Goal: Check status

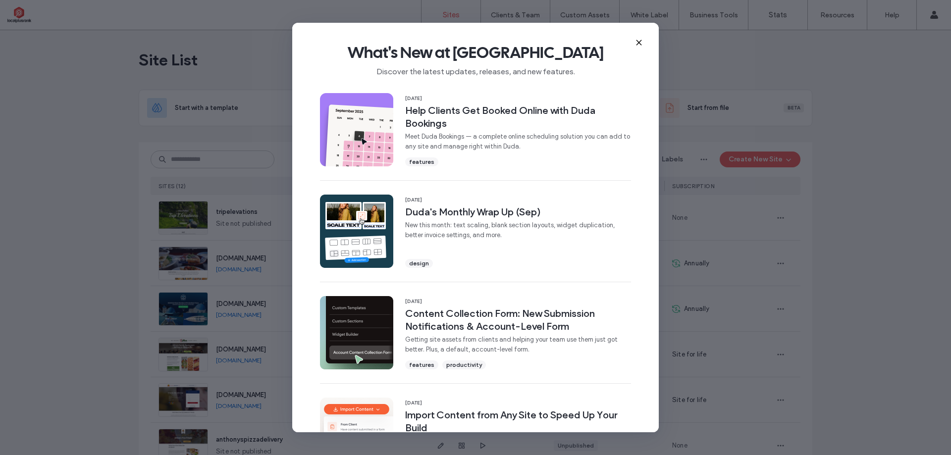
click at [638, 45] on icon at bounding box center [639, 43] width 8 height 8
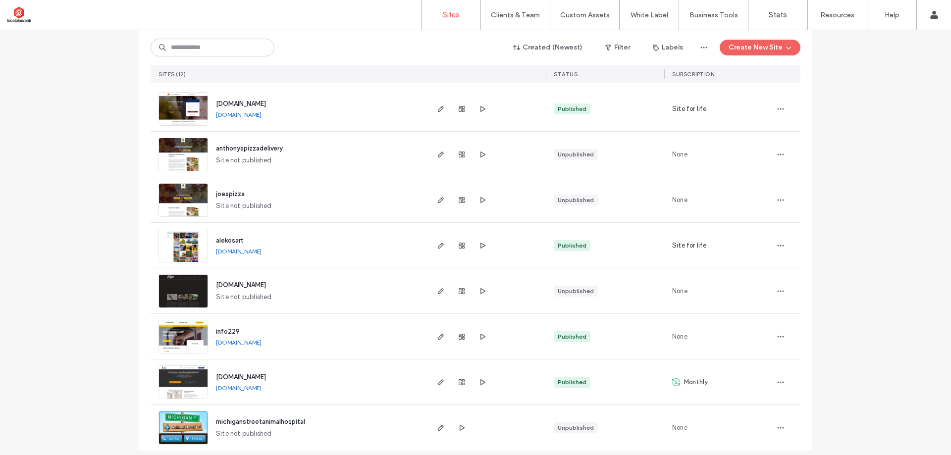
scroll to position [299, 0]
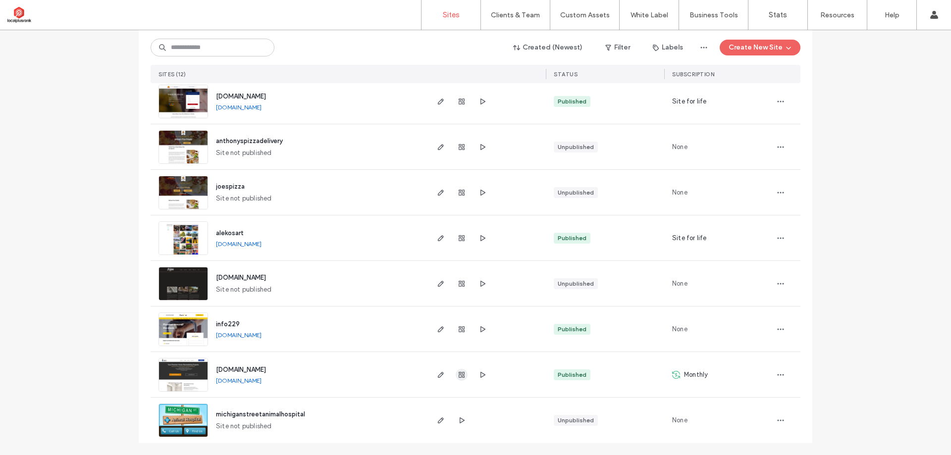
click at [459, 376] on use "button" at bounding box center [462, 375] width 6 height 6
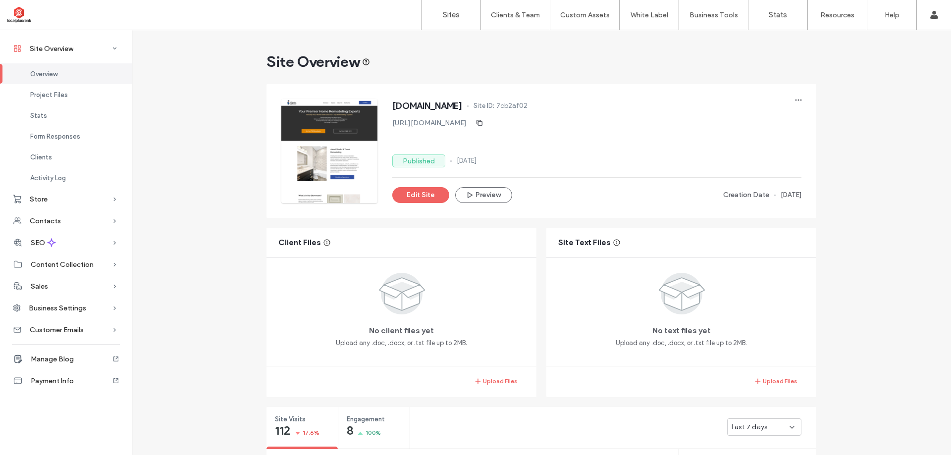
drag, startPoint x: 501, startPoint y: 123, endPoint x: 466, endPoint y: 127, distance: 35.4
click at [392, 124] on div "https://www.dnyremodeling.com" at bounding box center [431, 123] width 79 height 8
click at [482, 121] on use "button" at bounding box center [480, 123] width 6 height 6
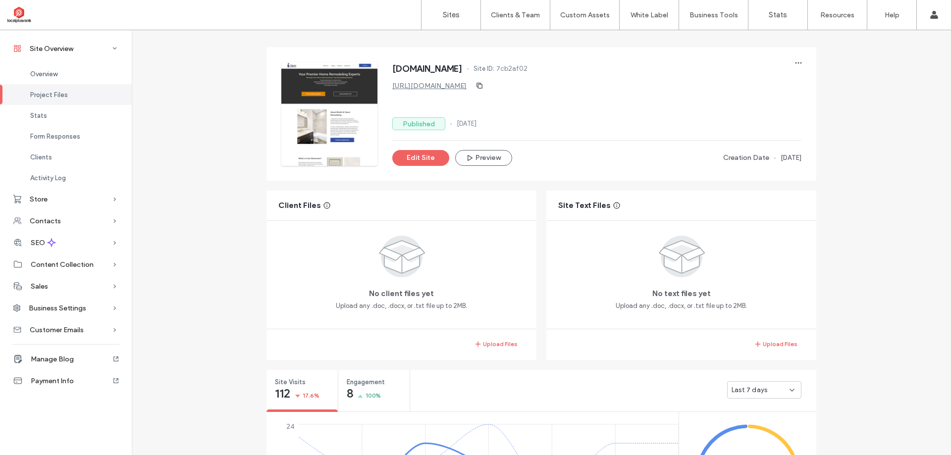
scroll to position [198, 0]
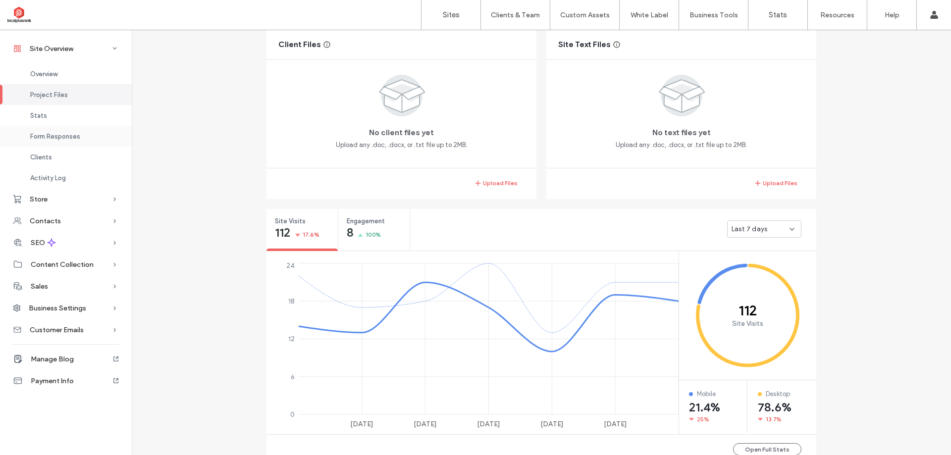
click at [49, 133] on span "Form Responses" at bounding box center [55, 136] width 50 height 7
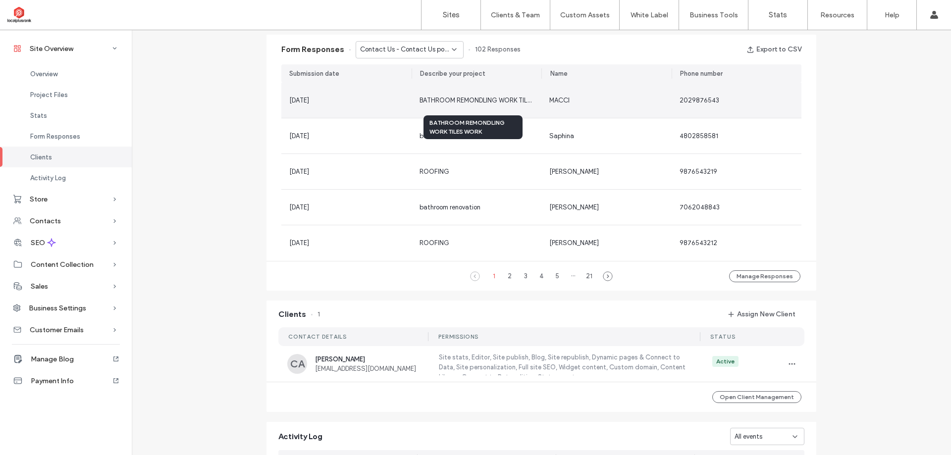
scroll to position [588, 0]
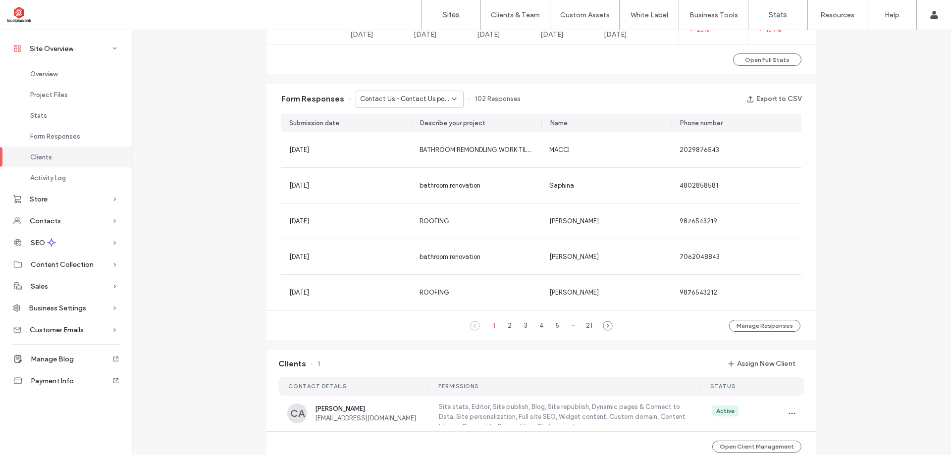
click at [432, 101] on span "Contact Us - Contact Us popup" at bounding box center [406, 99] width 92 height 10
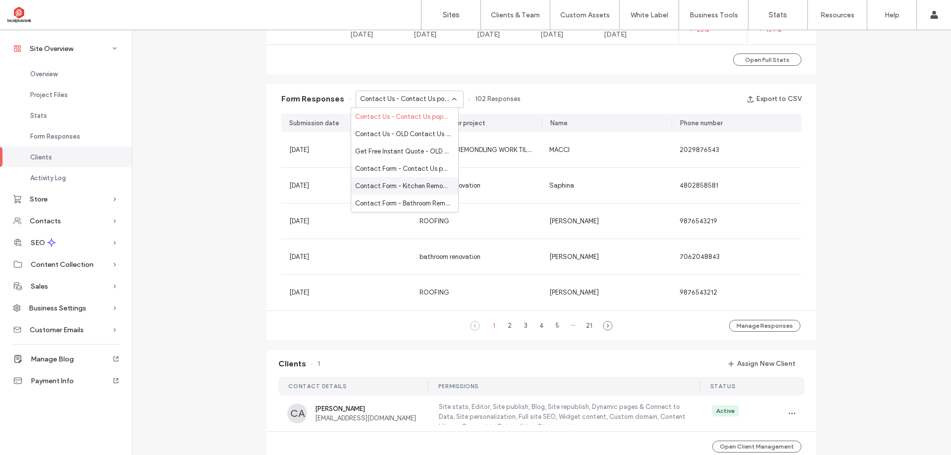
click at [418, 185] on span "Contact Form - Kitchen Remodeling page" at bounding box center [402, 186] width 95 height 10
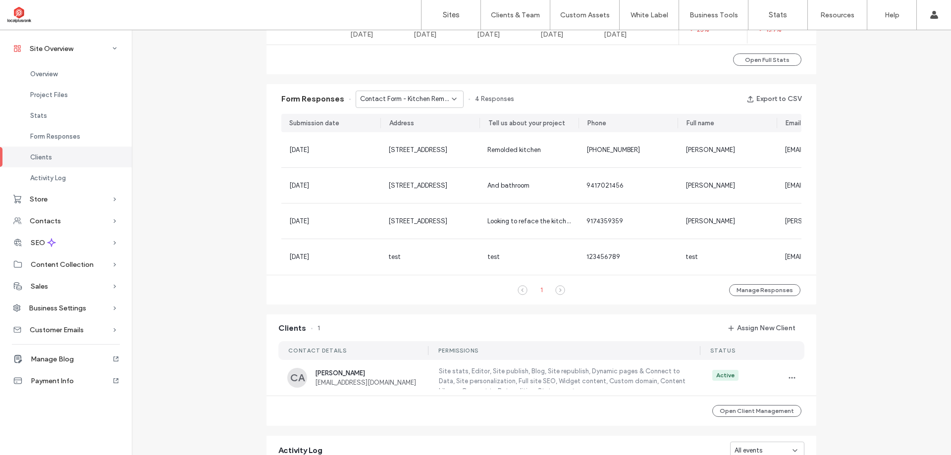
scroll to position [0, 173]
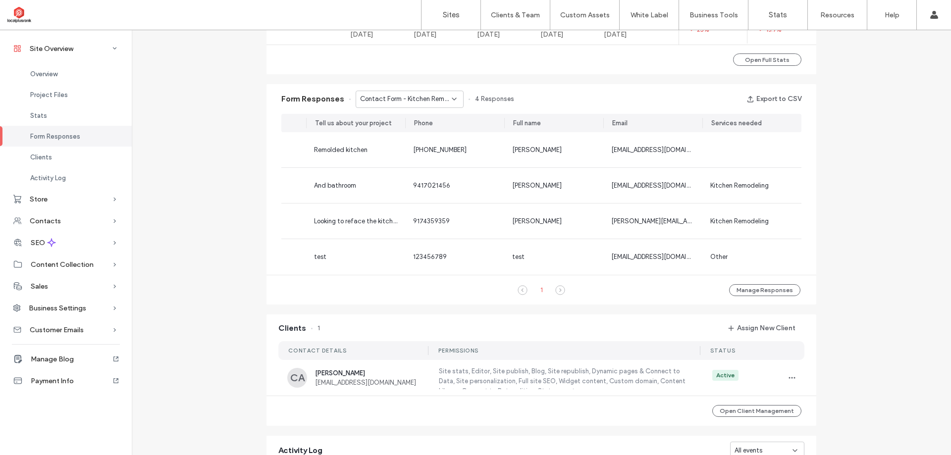
scroll to position [538, 0]
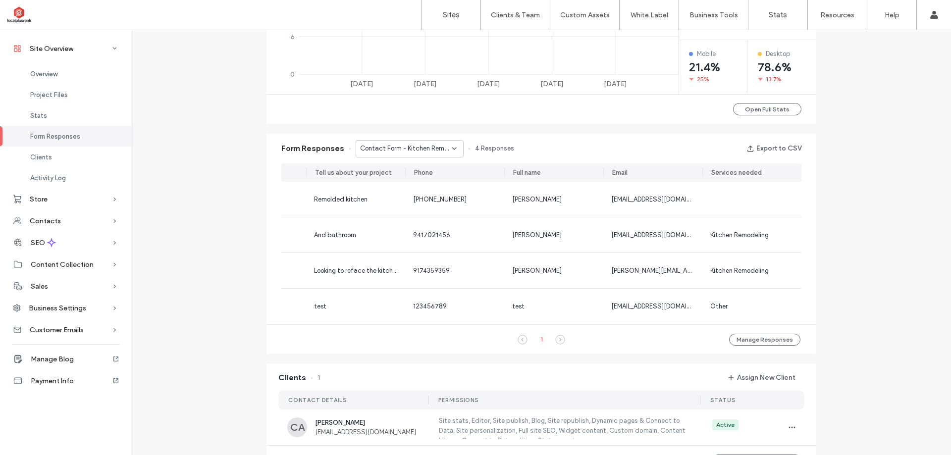
click at [426, 147] on span "Contact Form - Kitchen Remodeling page" at bounding box center [406, 149] width 92 height 10
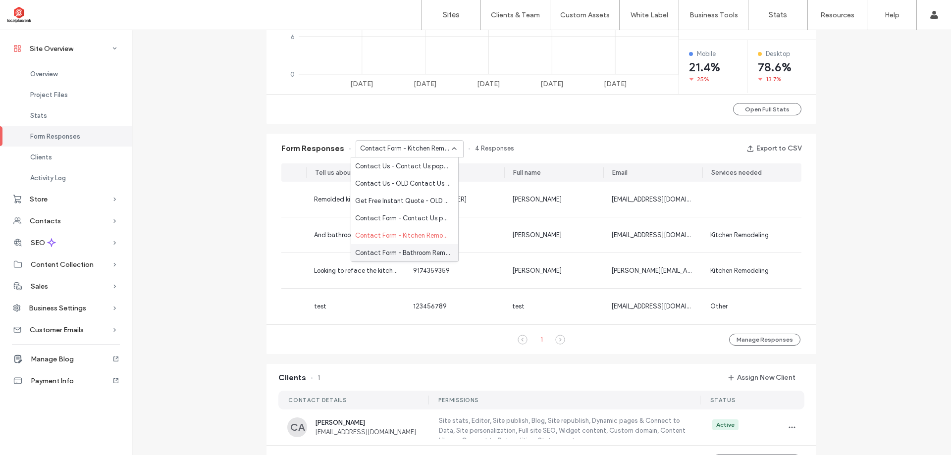
click at [421, 254] on span "Contact Form - Bathroom Remodeling page" at bounding box center [402, 253] width 95 height 10
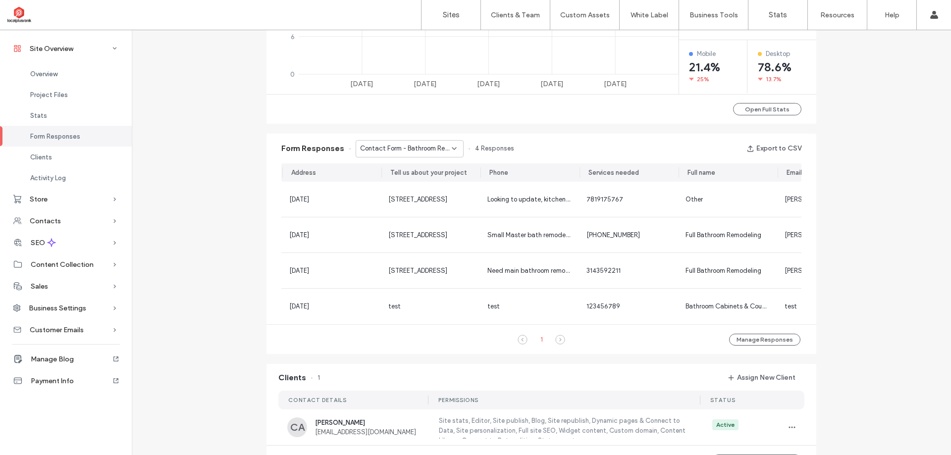
scroll to position [0, 0]
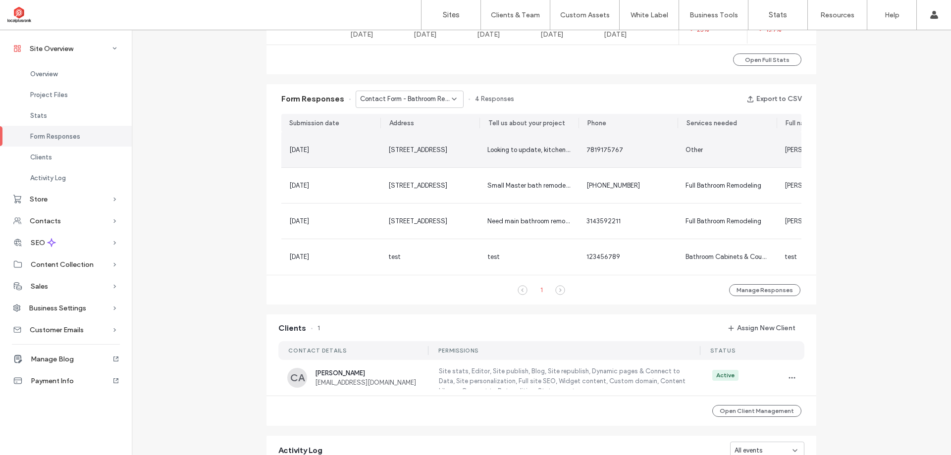
click at [307, 148] on span "11 Oct, 2025" at bounding box center [299, 149] width 20 height 7
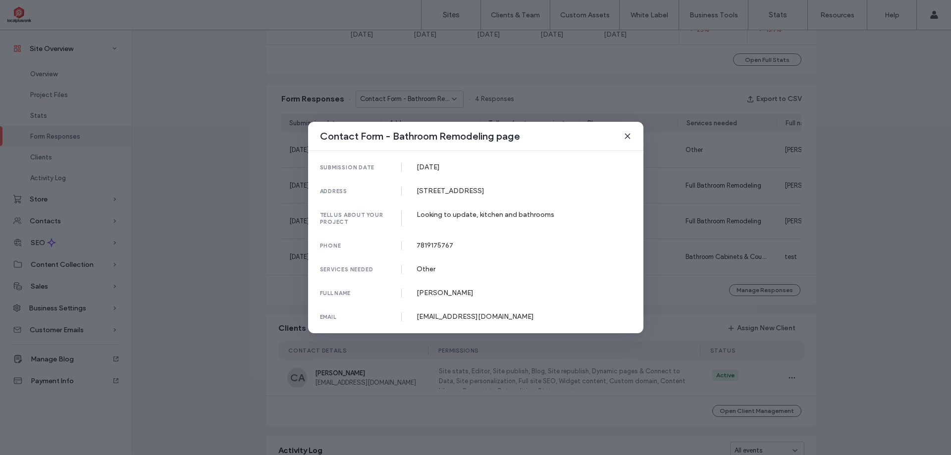
click at [627, 137] on use at bounding box center [627, 136] width 4 height 4
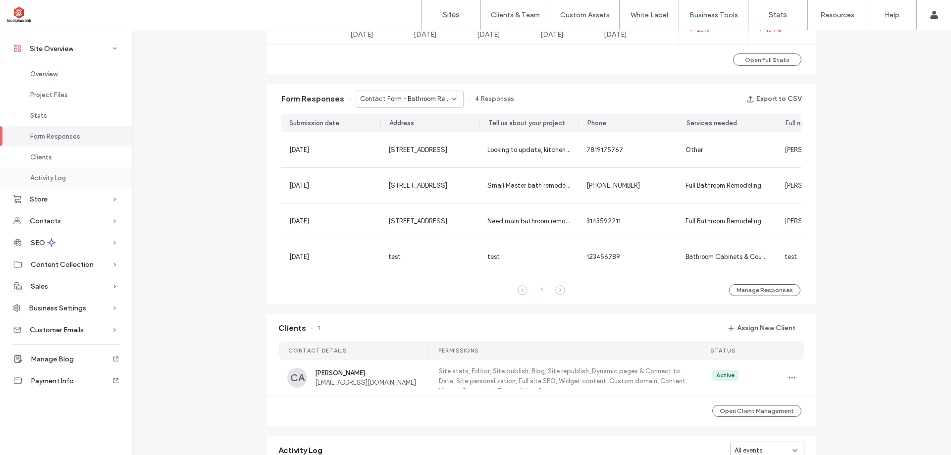
click at [48, 180] on span "Activity Log" at bounding box center [48, 177] width 36 height 7
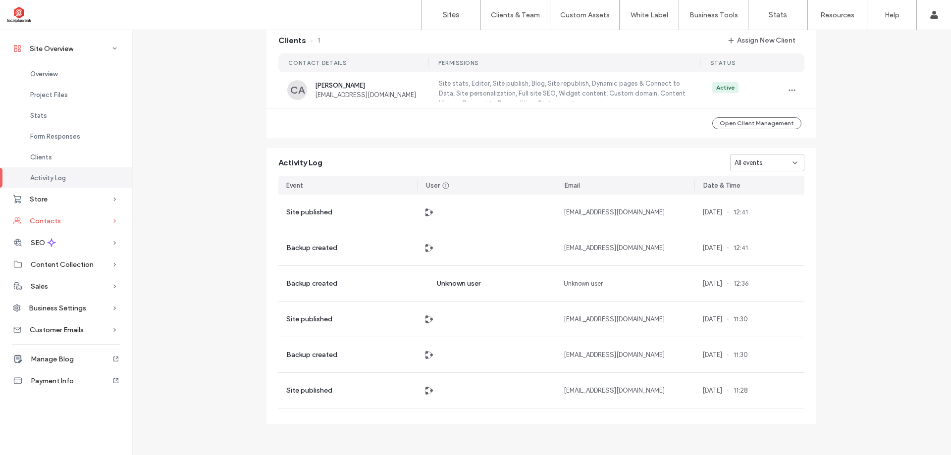
click at [42, 221] on span "Contacts" at bounding box center [45, 221] width 31 height 8
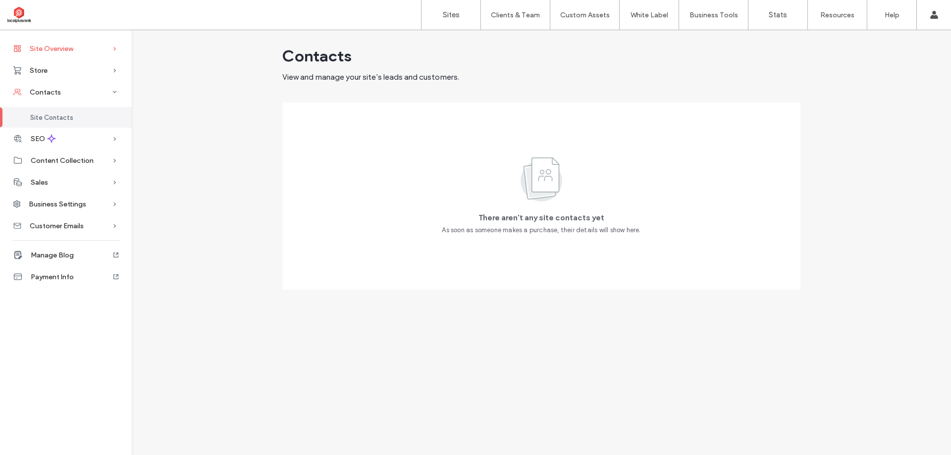
click at [55, 47] on span "Site Overview" at bounding box center [52, 49] width 44 height 8
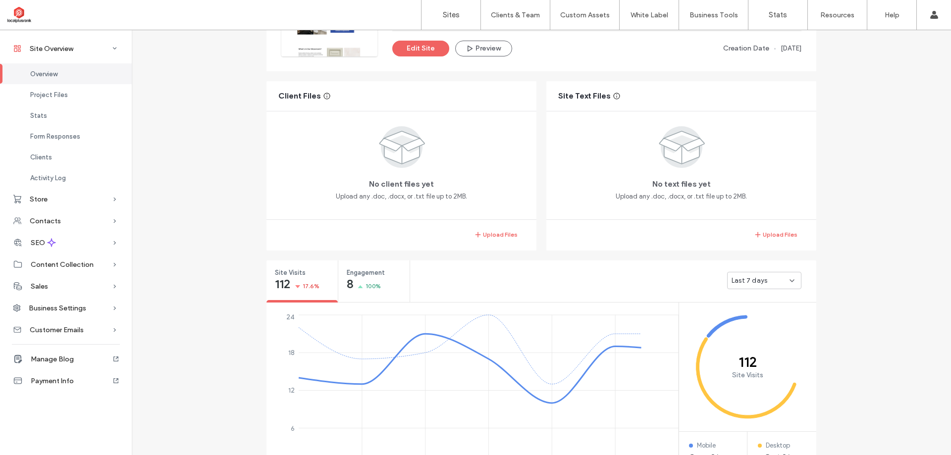
scroll to position [149, 0]
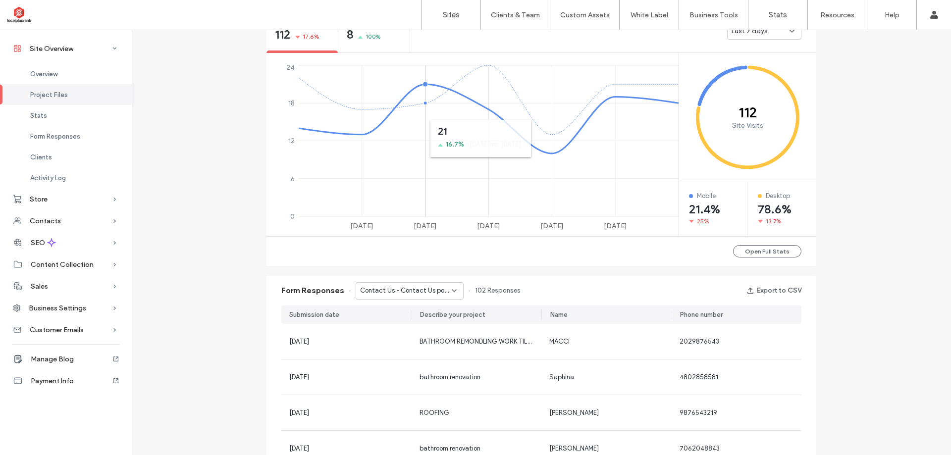
scroll to position [375, 0]
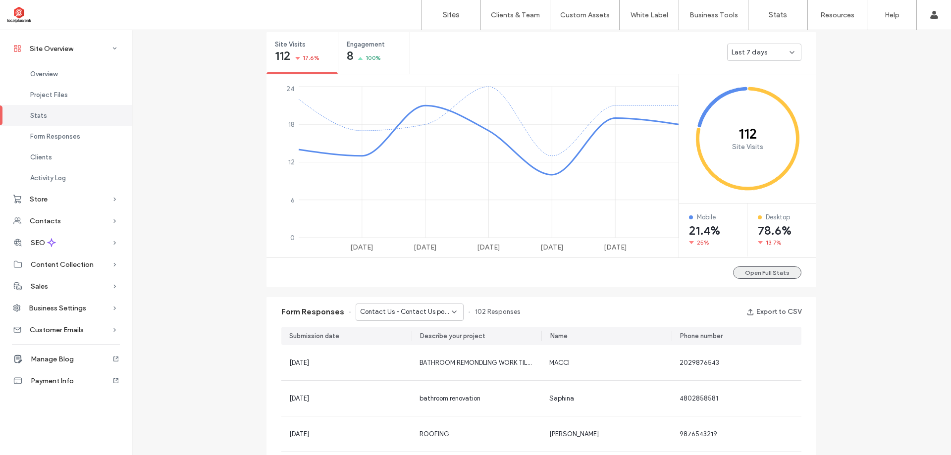
scroll to position [248, 0]
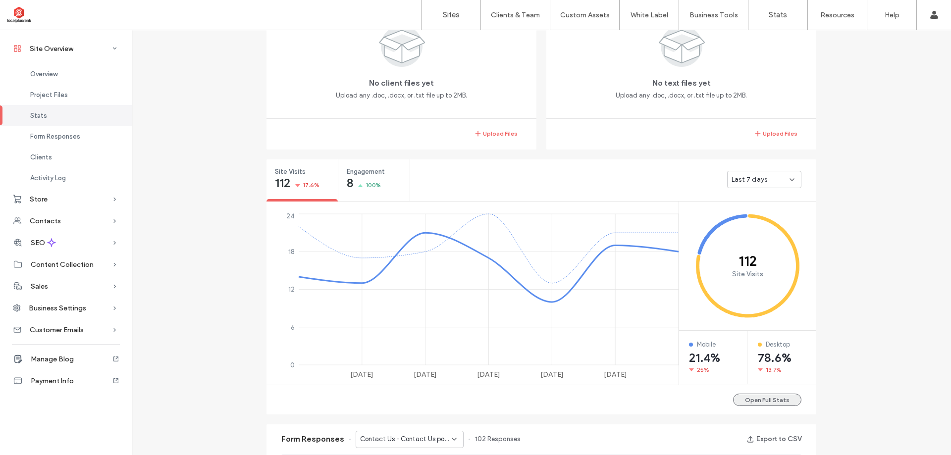
click at [749, 402] on button "Open Full Stats" at bounding box center [767, 400] width 68 height 12
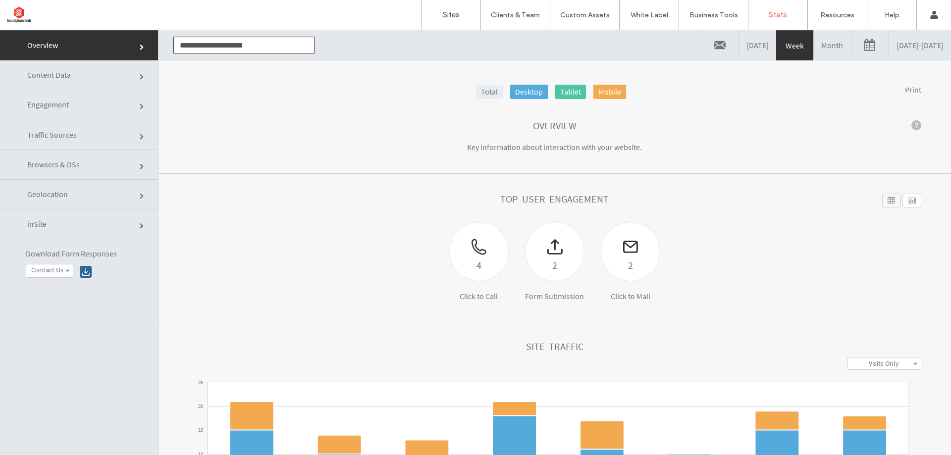
click at [814, 43] on link "Month" at bounding box center [832, 45] width 37 height 30
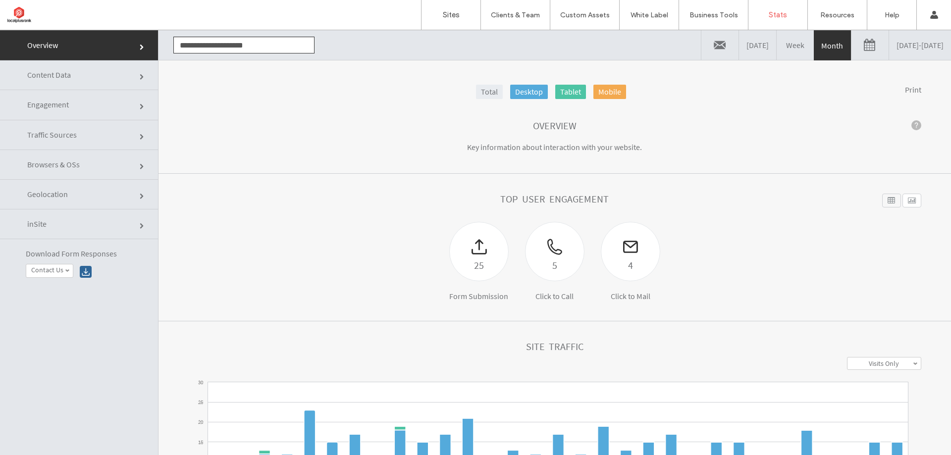
click at [85, 71] on link "Content Data" at bounding box center [79, 75] width 158 height 30
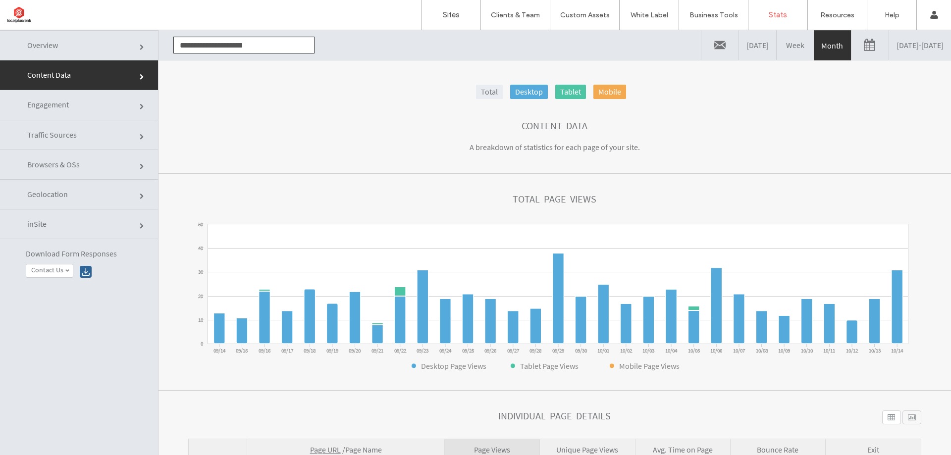
click at [83, 139] on link "Traffic Sources" at bounding box center [79, 135] width 158 height 30
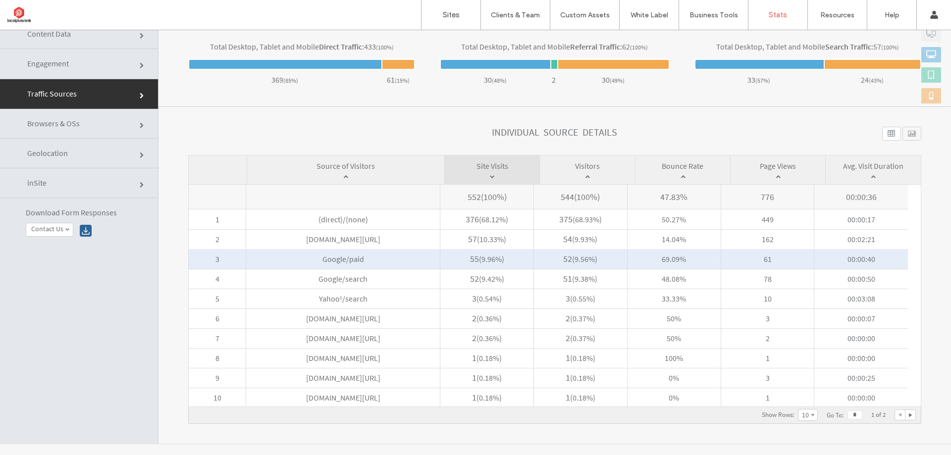
scroll to position [50, 0]
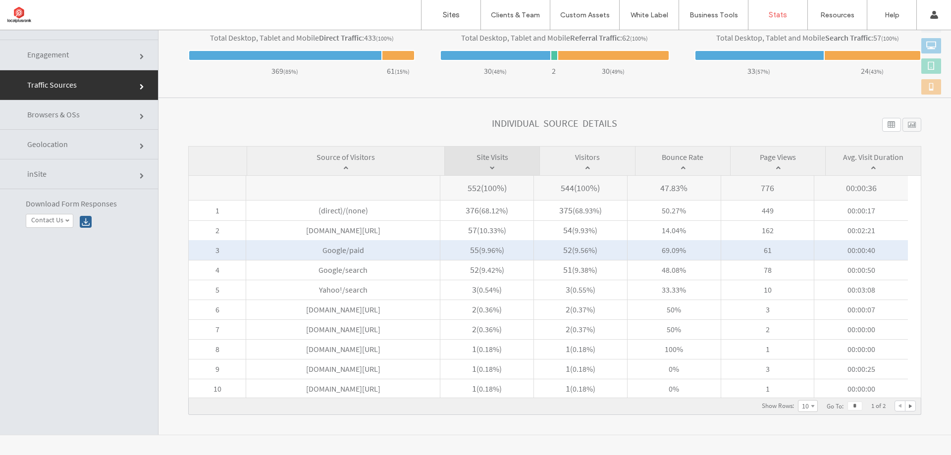
drag, startPoint x: 321, startPoint y: 250, endPoint x: 372, endPoint y: 251, distance: 51.0
click at [372, 251] on span "Google/paid" at bounding box center [343, 250] width 194 height 20
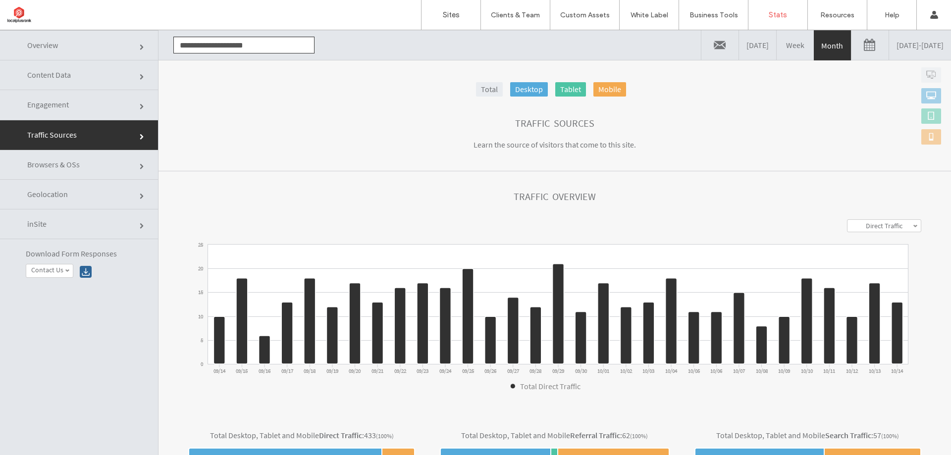
scroll to position [0, 0]
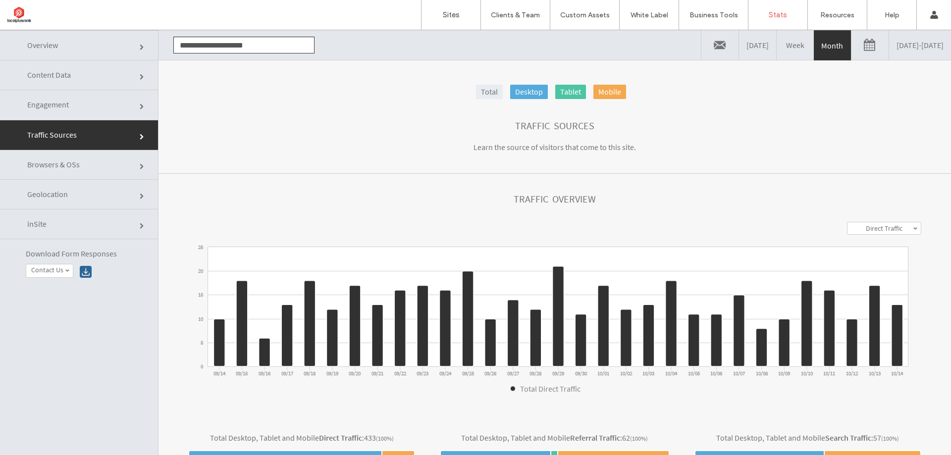
click at [57, 203] on link "Geolocation" at bounding box center [79, 195] width 158 height 30
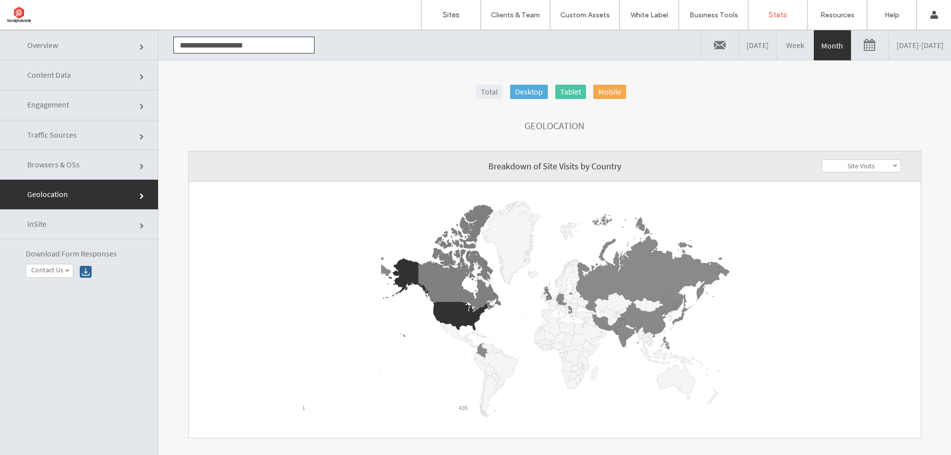
click at [25, 42] on link "Overview" at bounding box center [79, 45] width 158 height 30
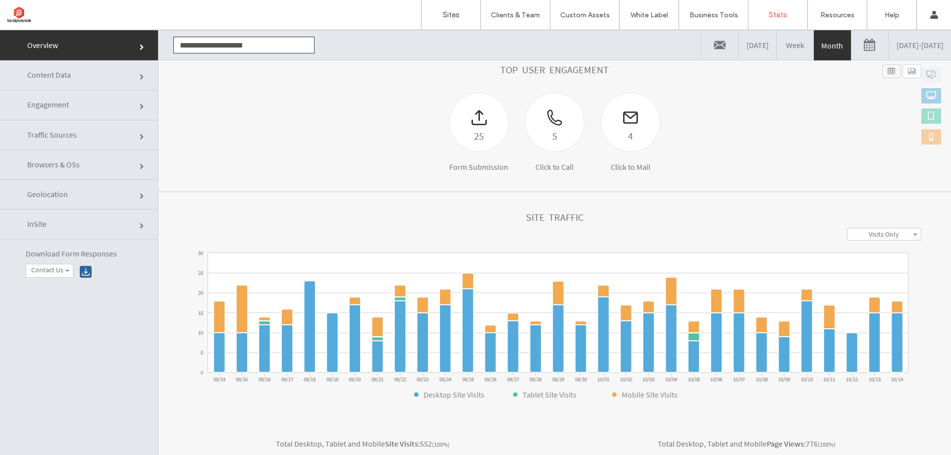
scroll to position [149, 0]
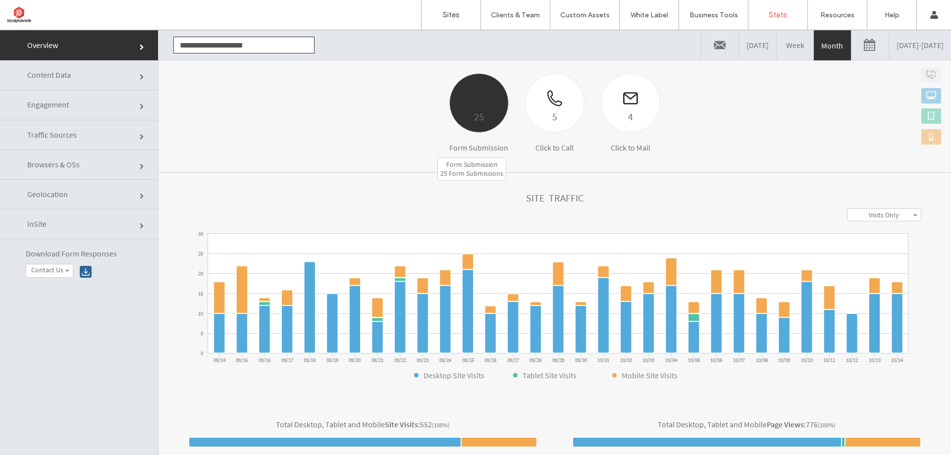
click at [475, 110] on div "25" at bounding box center [479, 116] width 58 height 16
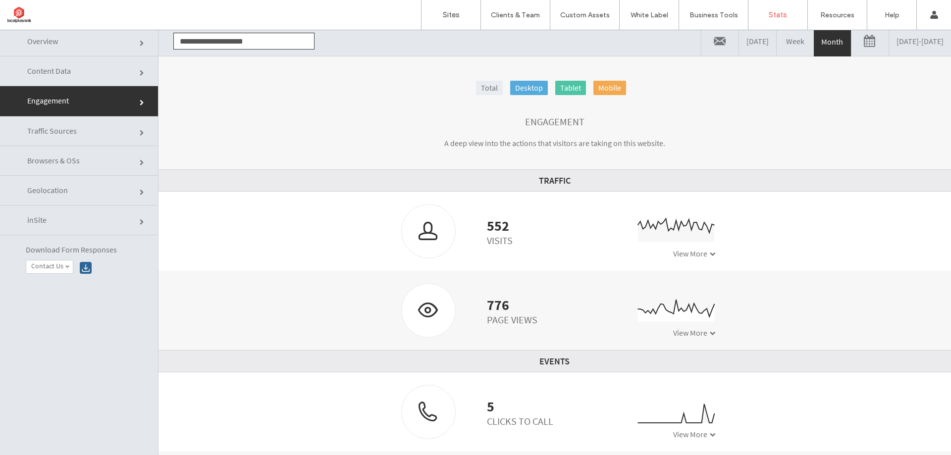
scroll to position [0, 0]
